Goal: Information Seeking & Learning: Learn about a topic

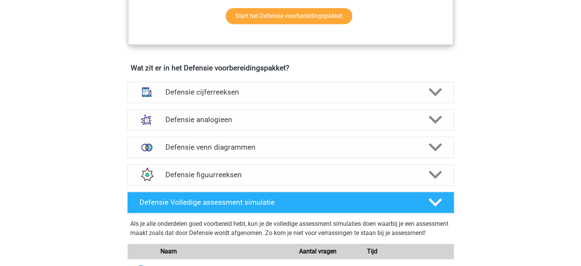
scroll to position [535, 0]
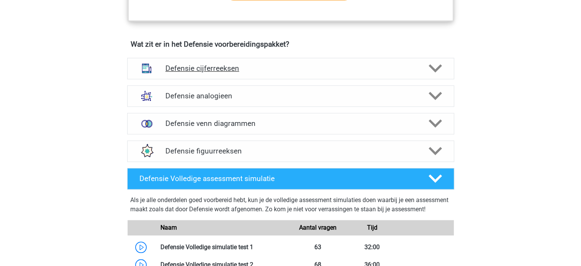
click at [174, 68] on h4 "Defensie cijferreeksen" at bounding box center [290, 68] width 250 height 9
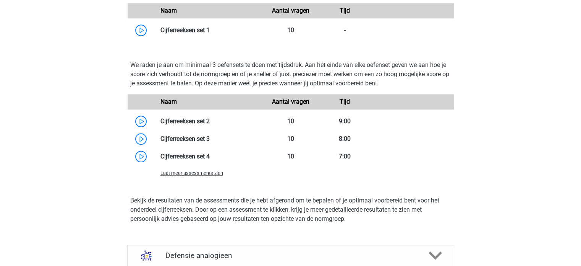
scroll to position [800, 0]
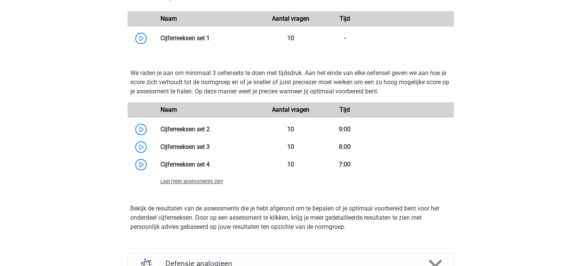
click at [193, 25] on div "Naam Aantal vragen Tijd" at bounding box center [291, 18] width 326 height 15
click at [210, 40] on link at bounding box center [210, 37] width 0 height 7
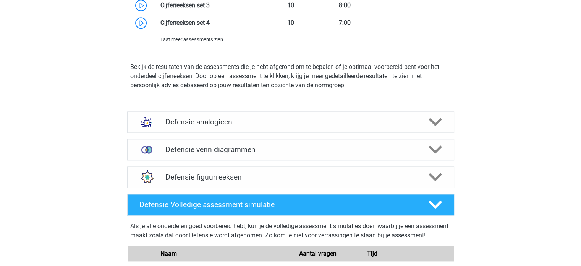
scroll to position [955, 0]
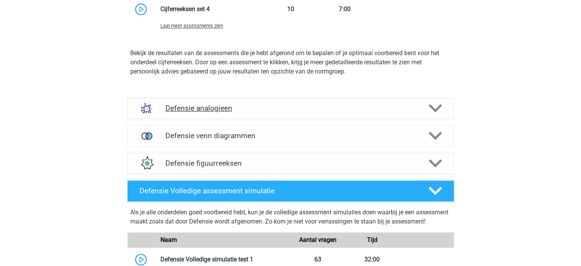
click at [184, 99] on div "Defensie analogieen" at bounding box center [290, 107] width 327 height 21
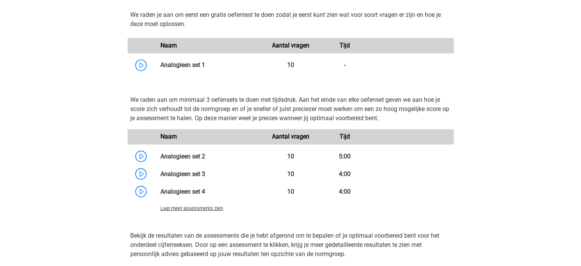
scroll to position [1470, 0]
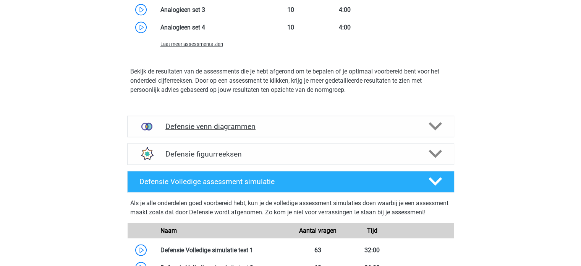
click at [245, 128] on h4 "Defensie venn diagrammen" at bounding box center [290, 126] width 250 height 9
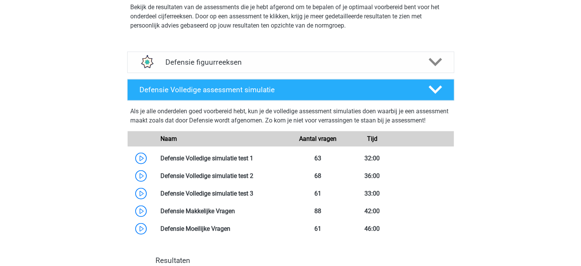
scroll to position [1878, 0]
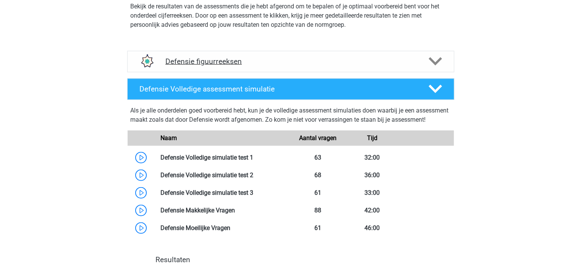
click at [238, 66] on div "Defensie figuurreeksen" at bounding box center [290, 61] width 327 height 21
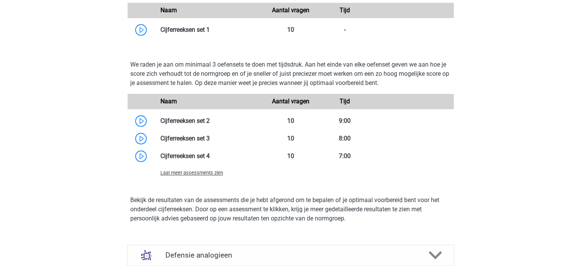
scroll to position [809, 0]
click at [238, 66] on p "We raden je aan om minimaal 3 oefensets te doen met tijdsdruk. Aan het einde va…" at bounding box center [290, 73] width 321 height 28
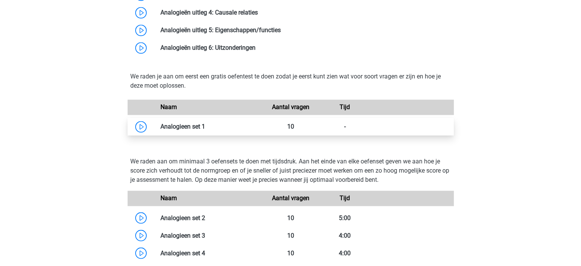
scroll to position [1259, 0]
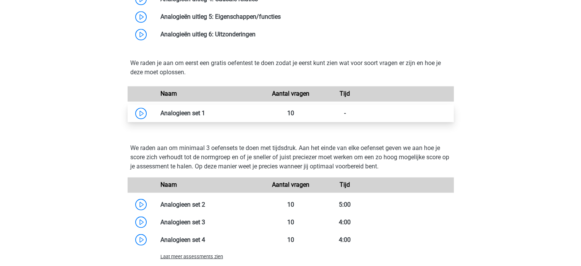
click at [205, 111] on link at bounding box center [205, 112] width 0 height 7
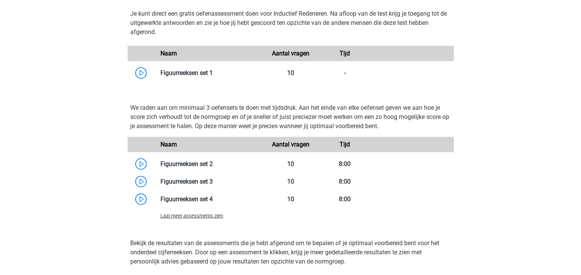
scroll to position [1989, 0]
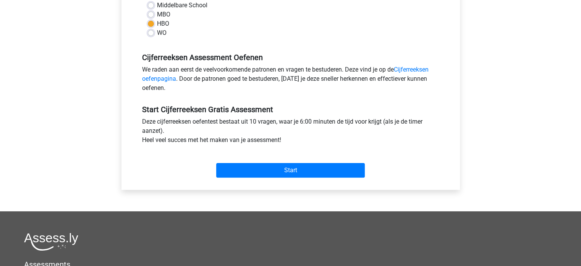
scroll to position [191, 0]
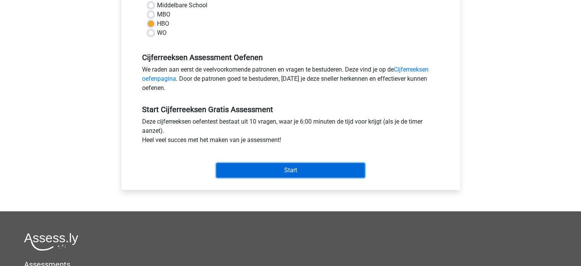
click at [279, 172] on input "Start" at bounding box center [290, 170] width 149 height 15
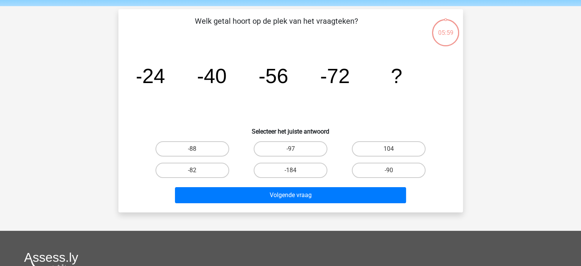
scroll to position [27, 0]
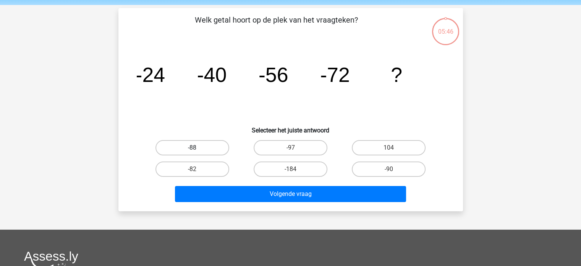
click at [206, 146] on label "-88" at bounding box center [193, 147] width 74 height 15
click at [197, 148] on input "-88" at bounding box center [194, 150] width 5 height 5
radio input "true"
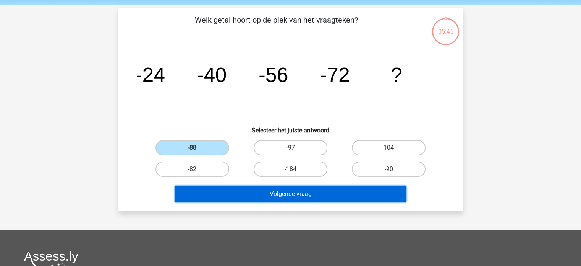
click at [235, 189] on button "Volgende vraag" at bounding box center [290, 194] width 231 height 16
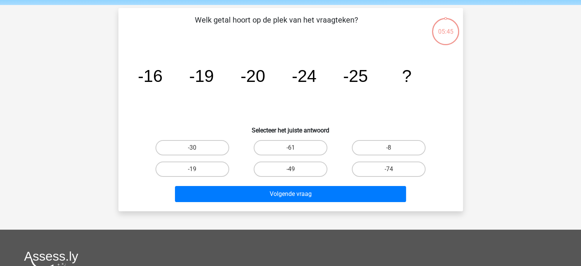
scroll to position [35, 0]
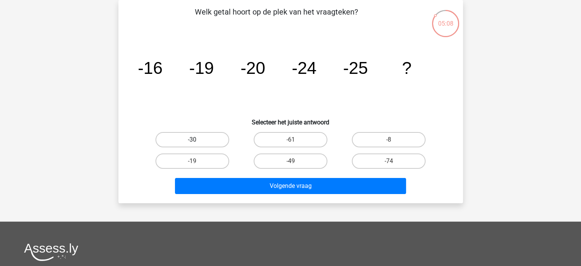
click at [190, 139] on label "-30" at bounding box center [193, 139] width 74 height 15
click at [192, 139] on input "-30" at bounding box center [194, 141] width 5 height 5
radio input "true"
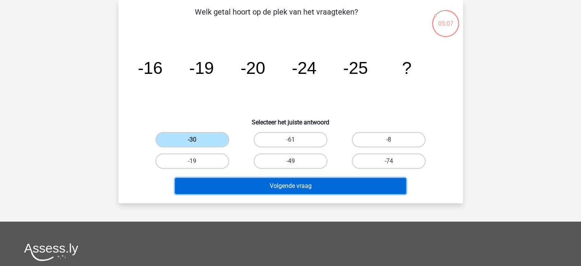
click at [255, 183] on button "Volgende vraag" at bounding box center [290, 186] width 231 height 16
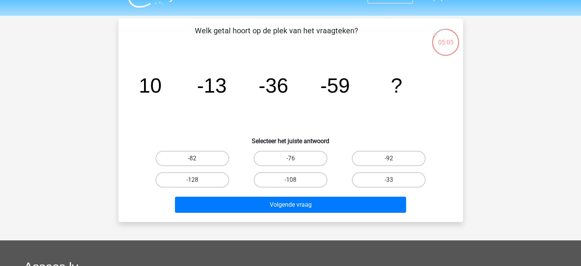
scroll to position [0, 0]
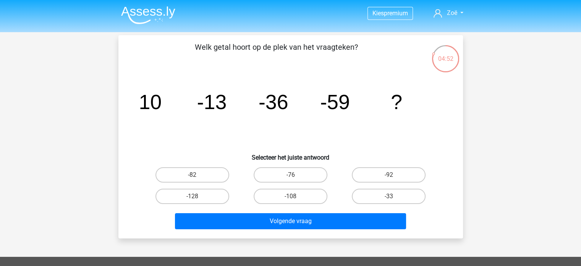
click at [196, 178] on input "-82" at bounding box center [194, 177] width 5 height 5
radio input "true"
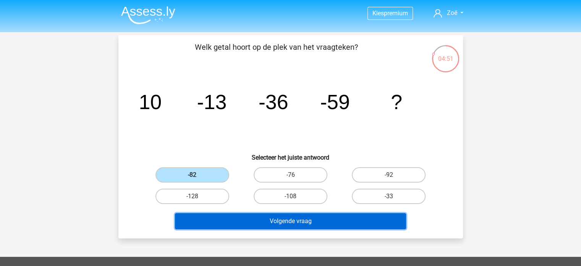
click at [232, 221] on button "Volgende vraag" at bounding box center [290, 221] width 231 height 16
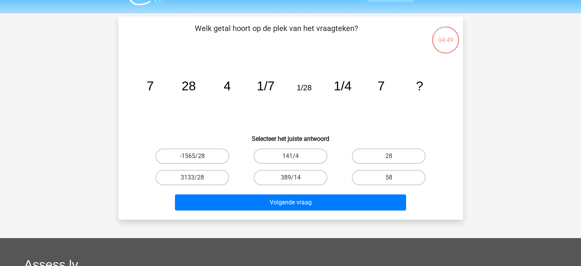
scroll to position [16, 0]
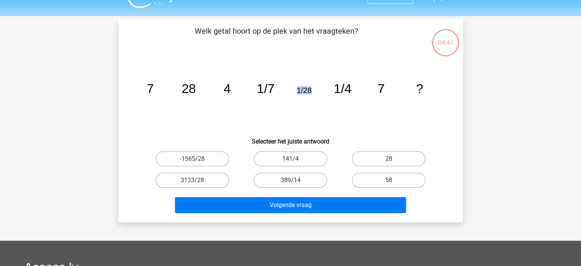
drag, startPoint x: 297, startPoint y: 91, endPoint x: 317, endPoint y: 91, distance: 20.3
click at [317, 91] on icon "image/svg+xml 7 28 4 1/7 1/28 1/4 7 ?" at bounding box center [291, 92] width 308 height 77
drag, startPoint x: 150, startPoint y: 87, endPoint x: 196, endPoint y: 88, distance: 45.9
click at [196, 88] on icon "image/svg+xml 7 28 4 1/7 1/28 1/4 7 ?" at bounding box center [291, 92] width 308 height 77
drag, startPoint x: 260, startPoint y: 87, endPoint x: 317, endPoint y: 80, distance: 57.7
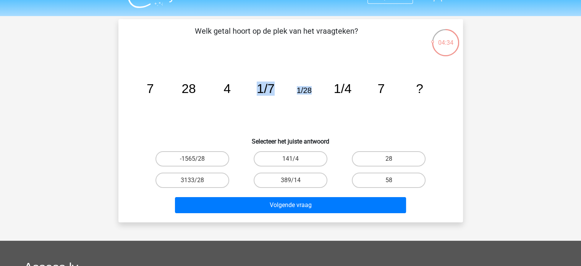
click at [317, 80] on icon "image/svg+xml 7 28 4 1/7 1/28 1/4 7 ?" at bounding box center [291, 92] width 308 height 77
click at [254, 88] on icon "image/svg+xml 7 28 4 1/7 1/28 1/4 7 ?" at bounding box center [291, 92] width 308 height 77
click at [297, 89] on tspan "1/28" at bounding box center [304, 90] width 15 height 8
click at [248, 89] on icon "image/svg+xml 7 28 4 1/7 1/28 1/4 7 ?" at bounding box center [291, 92] width 308 height 77
drag, startPoint x: 278, startPoint y: 89, endPoint x: 221, endPoint y: 92, distance: 57.4
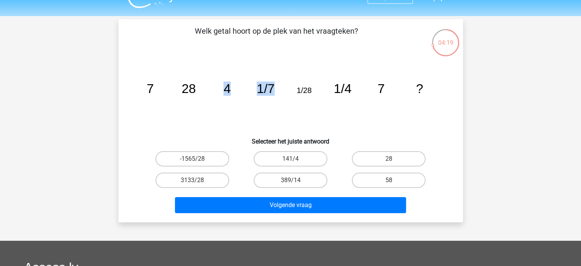
click at [221, 92] on icon "image/svg+xml 7 28 4 1/7 1/28 1/4 7 ?" at bounding box center [291, 92] width 308 height 77
click at [243, 110] on icon "image/svg+xml 7 28 4 1/7 1/28 1/4 7 ?" at bounding box center [291, 92] width 308 height 77
click at [389, 159] on input "28" at bounding box center [391, 161] width 5 height 5
radio input "true"
click at [382, 172] on label "58" at bounding box center [389, 179] width 74 height 15
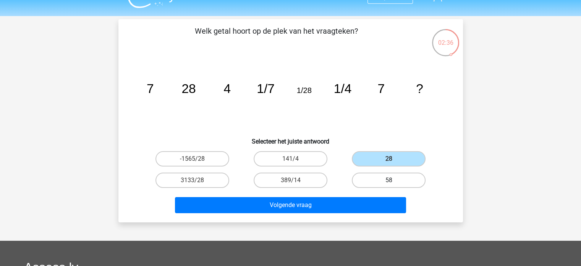
click at [389, 180] on input "58" at bounding box center [391, 182] width 5 height 5
radio input "true"
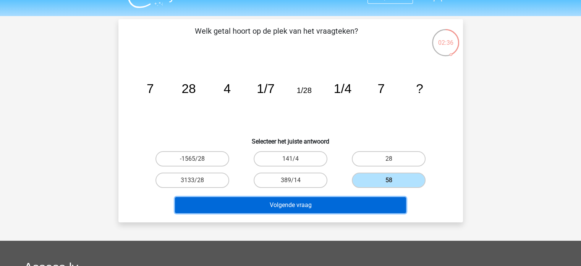
click at [371, 203] on button "Volgende vraag" at bounding box center [290, 205] width 231 height 16
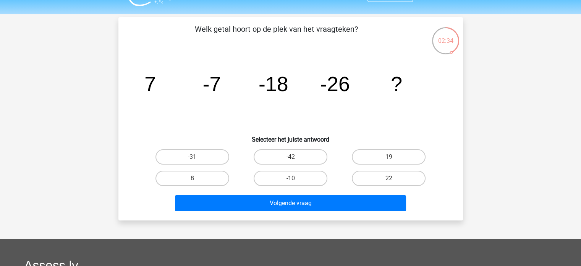
scroll to position [18, 0]
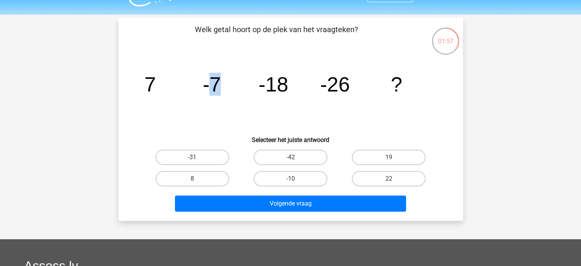
drag, startPoint x: 213, startPoint y: 89, endPoint x: 219, endPoint y: 90, distance: 5.7
click at [219, 90] on tspan "-7" at bounding box center [212, 84] width 18 height 23
click at [245, 92] on icon "image/svg+xml 7 -7 -18 -26 ?" at bounding box center [291, 91] width 308 height 77
drag, startPoint x: 151, startPoint y: 79, endPoint x: 220, endPoint y: 78, distance: 69.2
click at [220, 78] on g "7 -7 -18 -26 ?" at bounding box center [273, 84] width 258 height 23
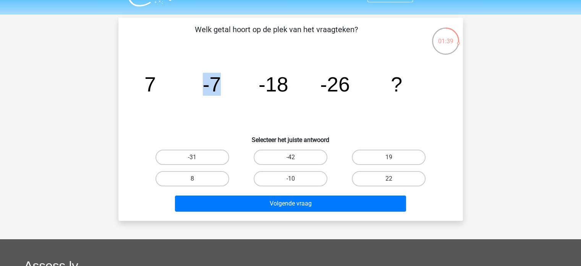
click at [214, 81] on tspan "-7" at bounding box center [212, 84] width 18 height 23
click at [279, 155] on label "-42" at bounding box center [291, 156] width 74 height 15
click at [290, 157] on input "-42" at bounding box center [292, 159] width 5 height 5
radio input "true"
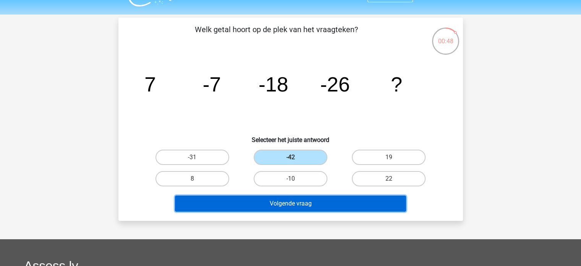
click at [272, 203] on button "Volgende vraag" at bounding box center [290, 203] width 231 height 16
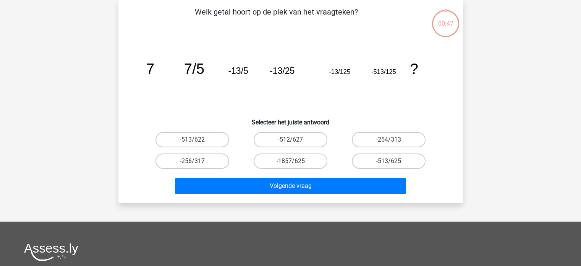
scroll to position [0, 0]
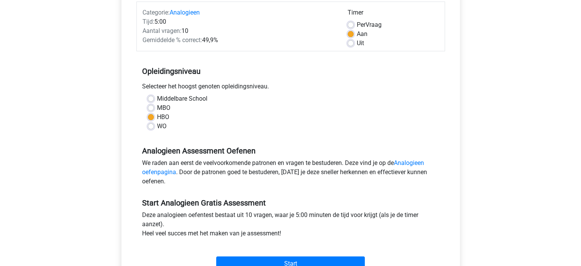
scroll to position [167, 0]
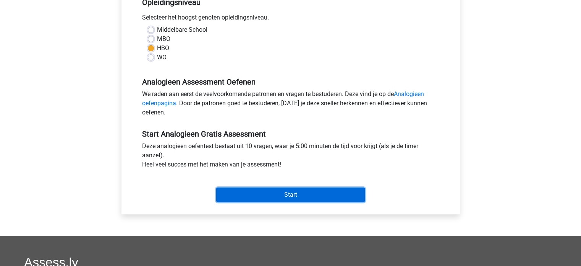
click at [301, 195] on input "Start" at bounding box center [290, 194] width 149 height 15
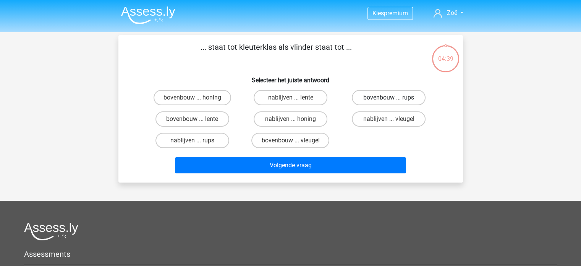
click at [375, 96] on label "bovenbouw ... rups" at bounding box center [389, 97] width 74 height 15
click at [389, 97] on input "bovenbouw ... rups" at bounding box center [391, 99] width 5 height 5
radio input "true"
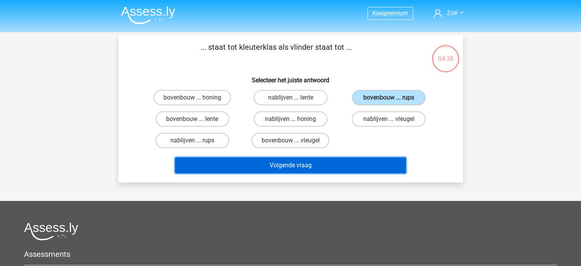
click at [332, 166] on button "Volgende vraag" at bounding box center [290, 165] width 231 height 16
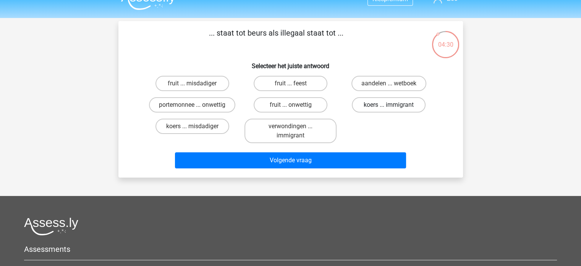
scroll to position [13, 0]
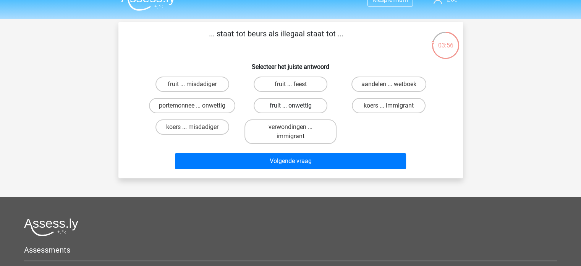
click at [296, 104] on label "fruit ... onwettig" at bounding box center [291, 105] width 74 height 15
click at [295, 105] on input "fruit ... onwettig" at bounding box center [292, 107] width 5 height 5
radio input "true"
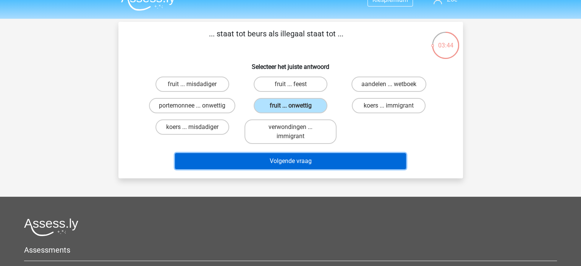
click at [283, 164] on button "Volgende vraag" at bounding box center [290, 161] width 231 height 16
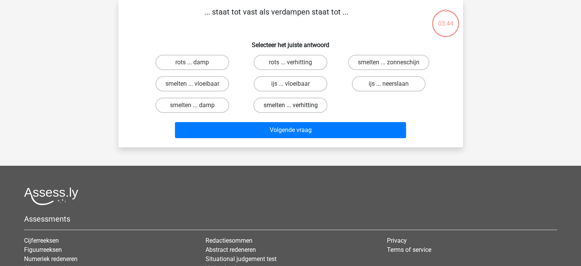
scroll to position [0, 0]
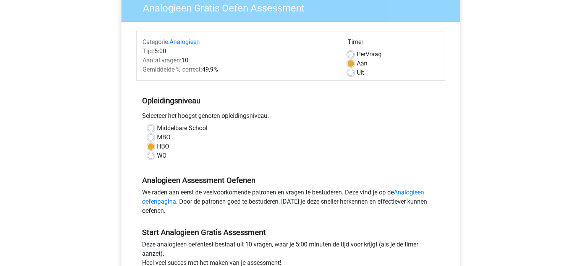
scroll to position [77, 0]
